Goal: Task Accomplishment & Management: Manage account settings

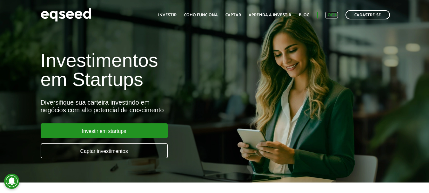
click at [327, 15] on link "Login" at bounding box center [331, 15] width 12 height 4
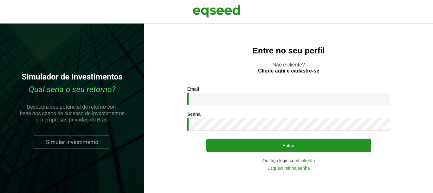
drag, startPoint x: 0, startPoint y: 0, endPoint x: 198, endPoint y: 95, distance: 220.0
click at [198, 95] on input "Email *" at bounding box center [289, 99] width 203 height 12
type input "**********"
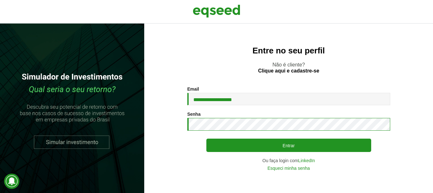
click at [207, 138] on button "Entrar" at bounding box center [289, 144] width 165 height 13
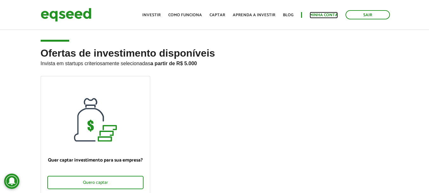
click at [329, 14] on link "Minha conta" at bounding box center [323, 15] width 28 height 4
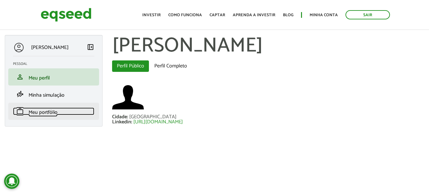
click at [43, 110] on span "Meu portfólio" at bounding box center [43, 112] width 29 height 9
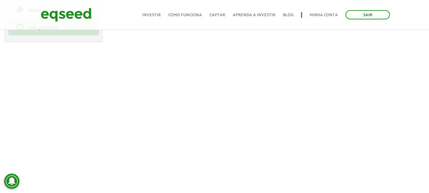
scroll to position [63, 0]
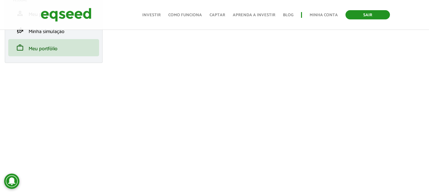
click at [353, 14] on link "Sair" at bounding box center [367, 14] width 44 height 9
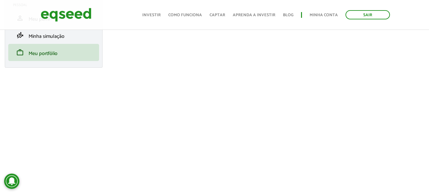
scroll to position [63, 0]
